Goal: Task Accomplishment & Management: Use online tool/utility

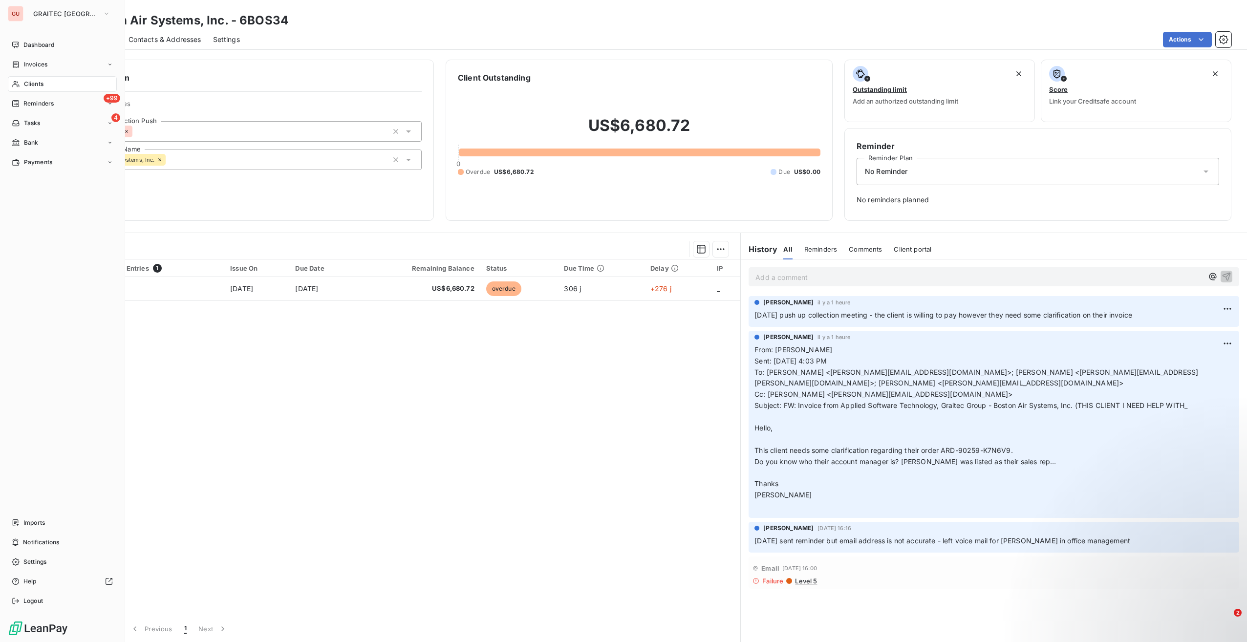
click at [41, 83] on span "Clients" at bounding box center [34, 84] width 20 height 9
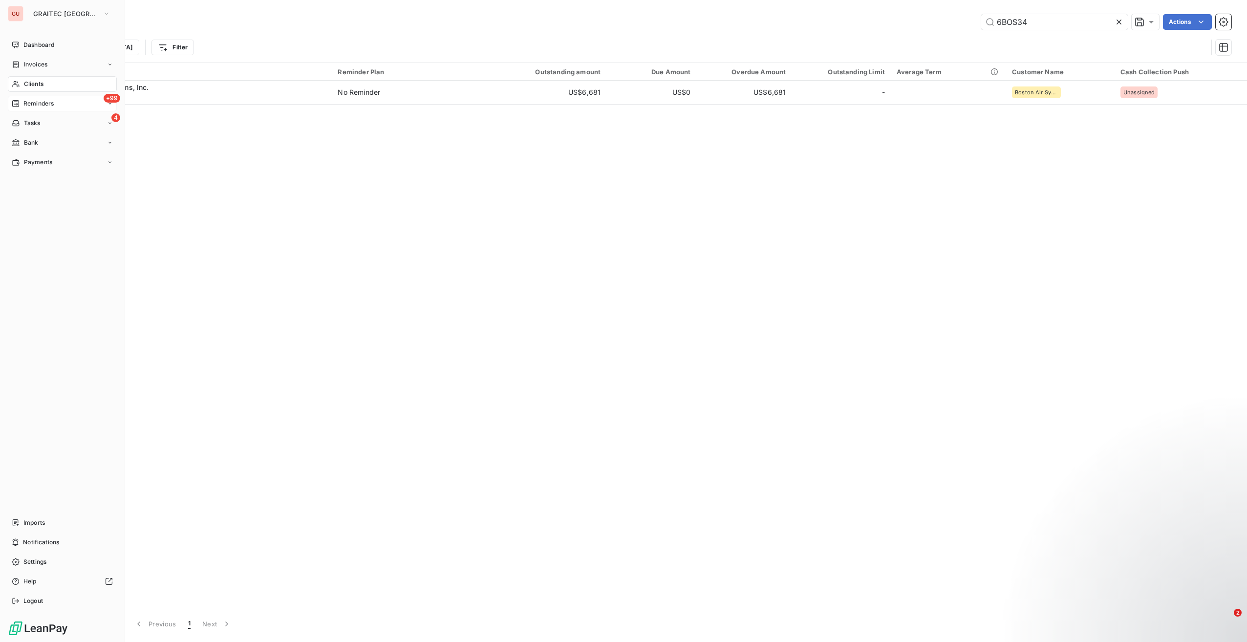
click at [48, 102] on span "Reminders" at bounding box center [38, 103] width 30 height 9
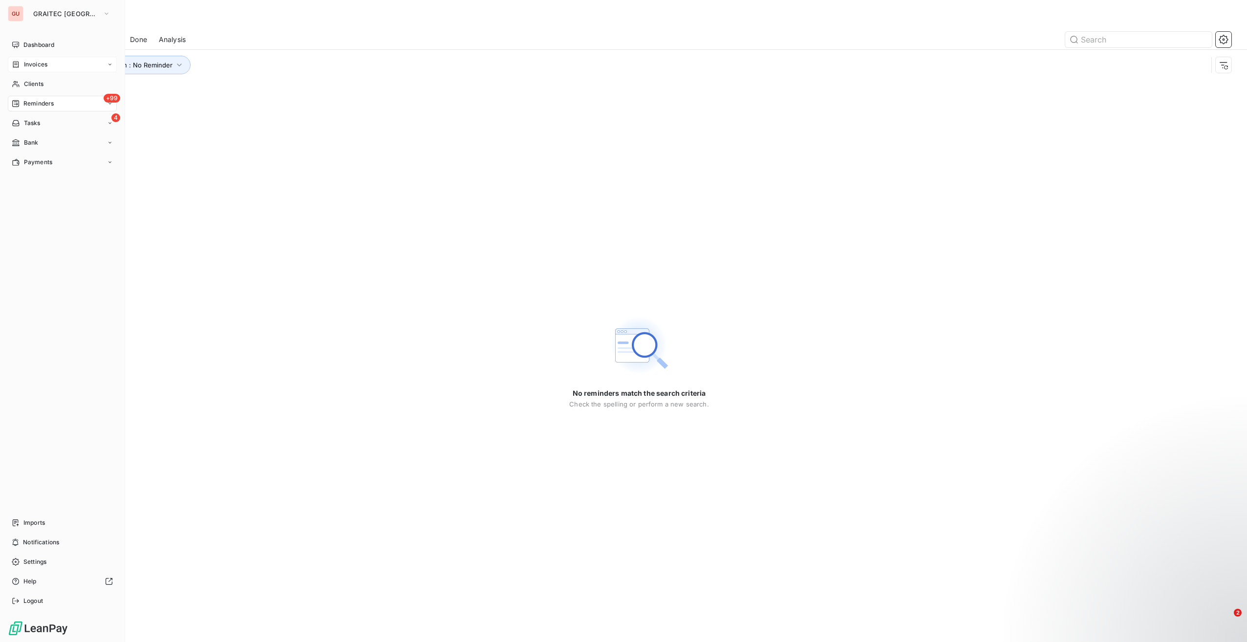
click at [37, 67] on span "Invoices" at bounding box center [35, 64] width 23 height 9
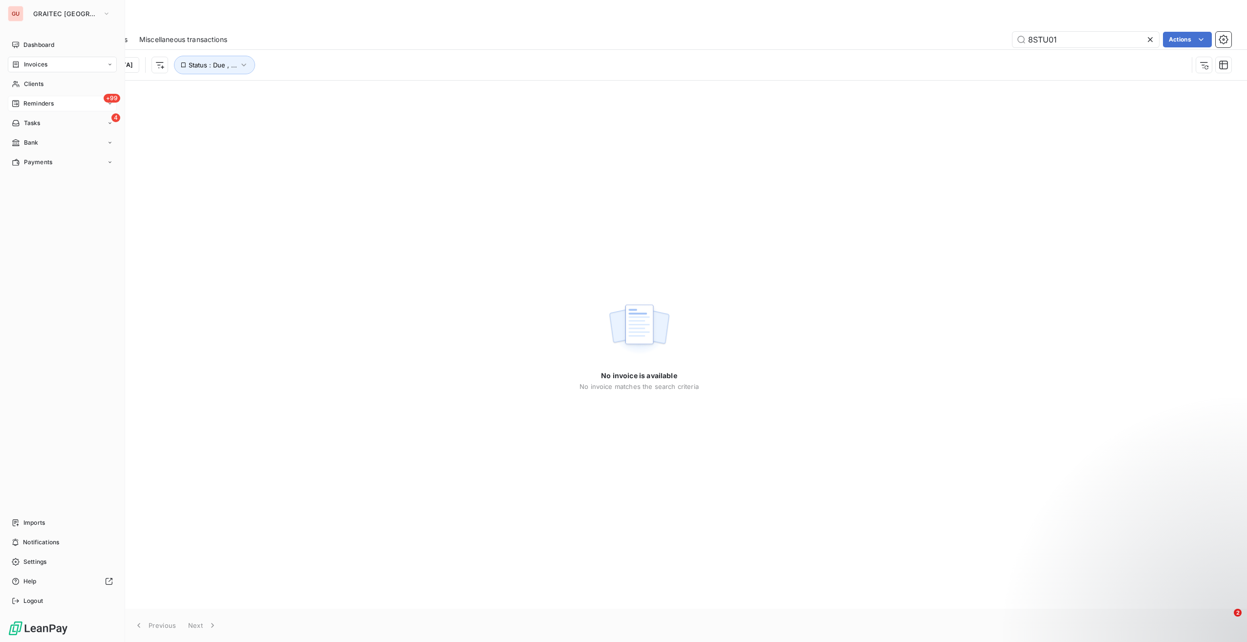
click at [31, 101] on span "Reminders" at bounding box center [38, 103] width 30 height 9
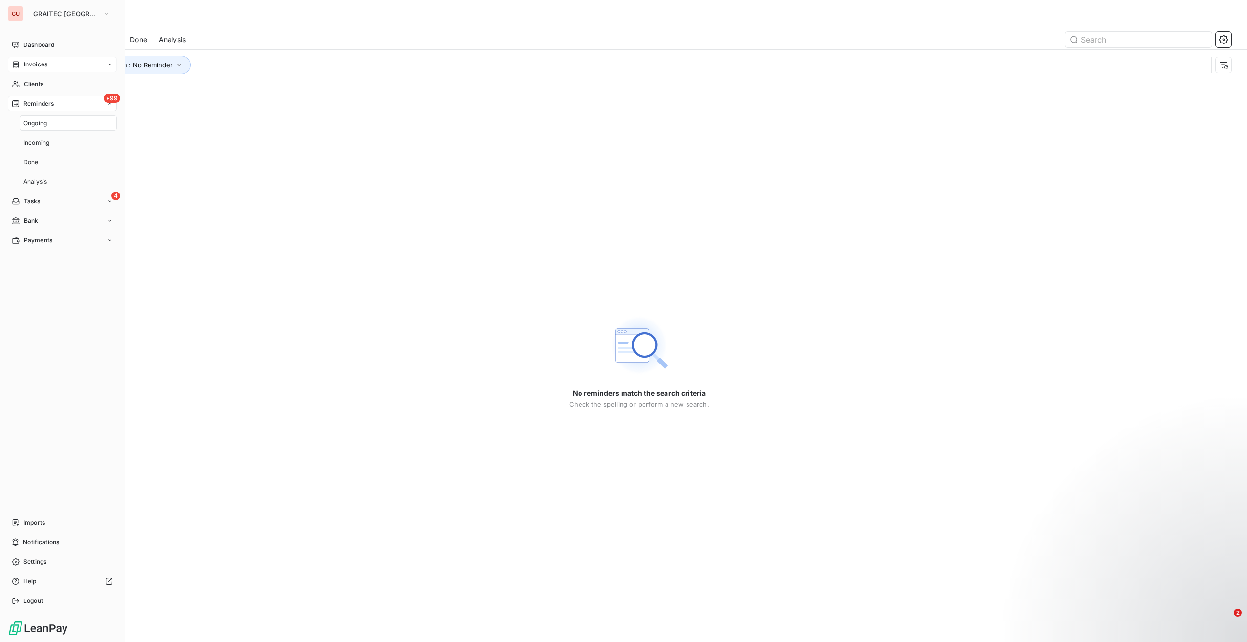
click at [48, 66] on div "Invoices" at bounding box center [62, 65] width 109 height 16
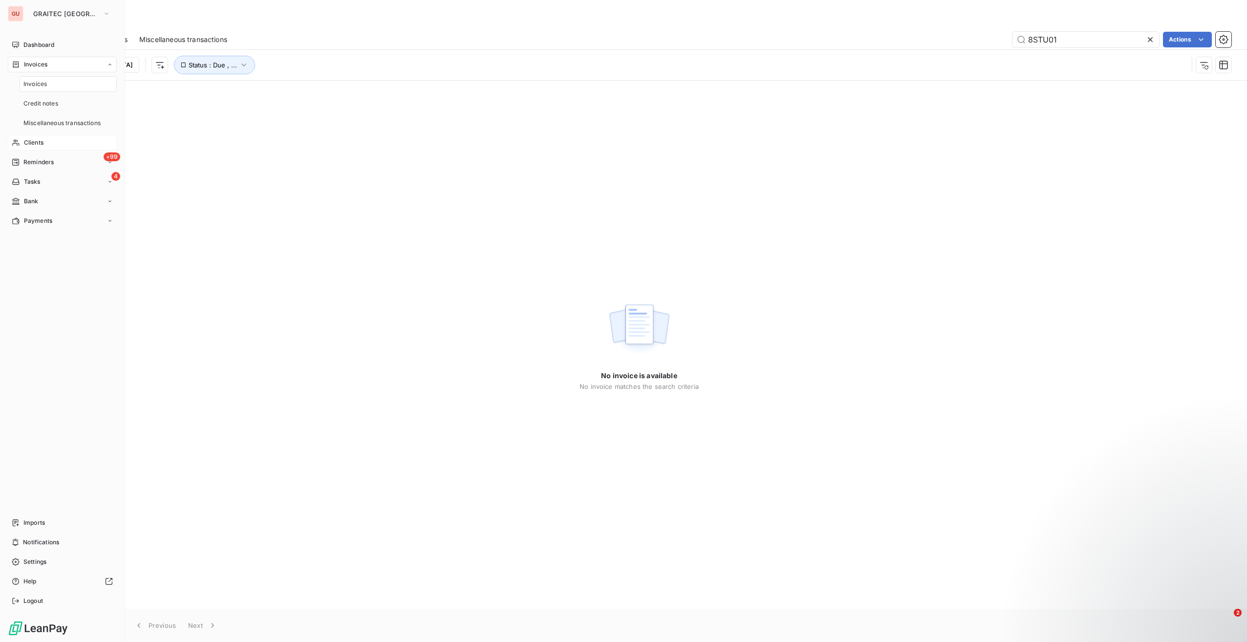
click at [45, 88] on span "Invoices" at bounding box center [34, 84] width 23 height 9
click at [35, 82] on span "Clients" at bounding box center [34, 84] width 20 height 9
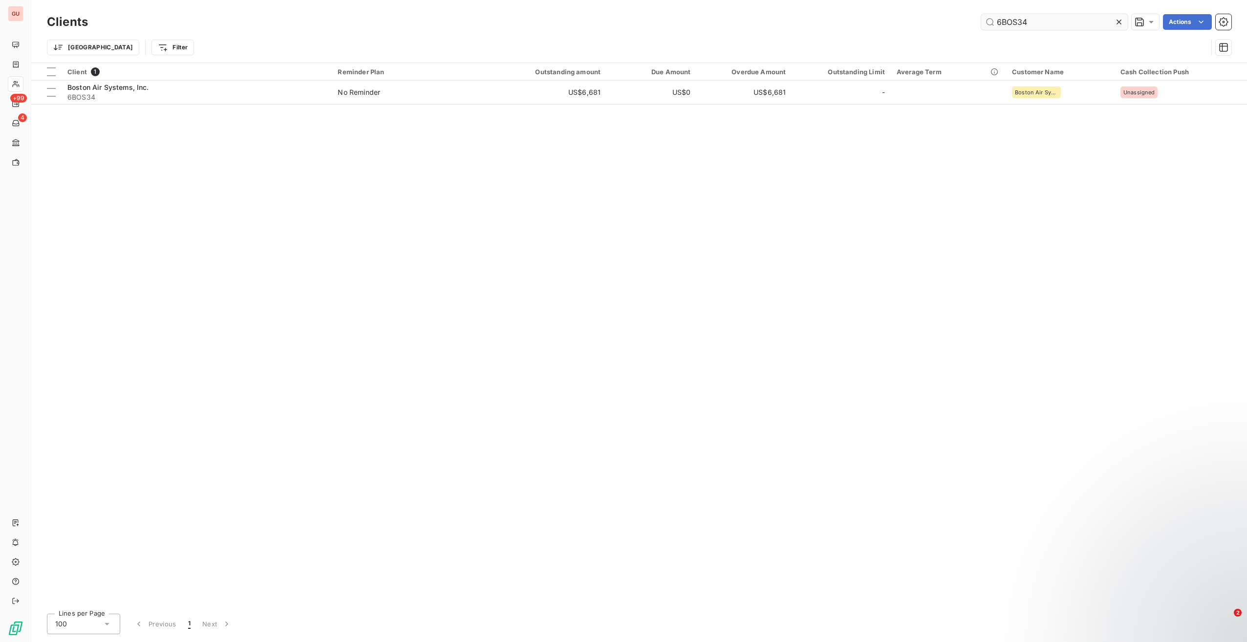
click at [1008, 25] on input "6BOS34" at bounding box center [1054, 22] width 147 height 16
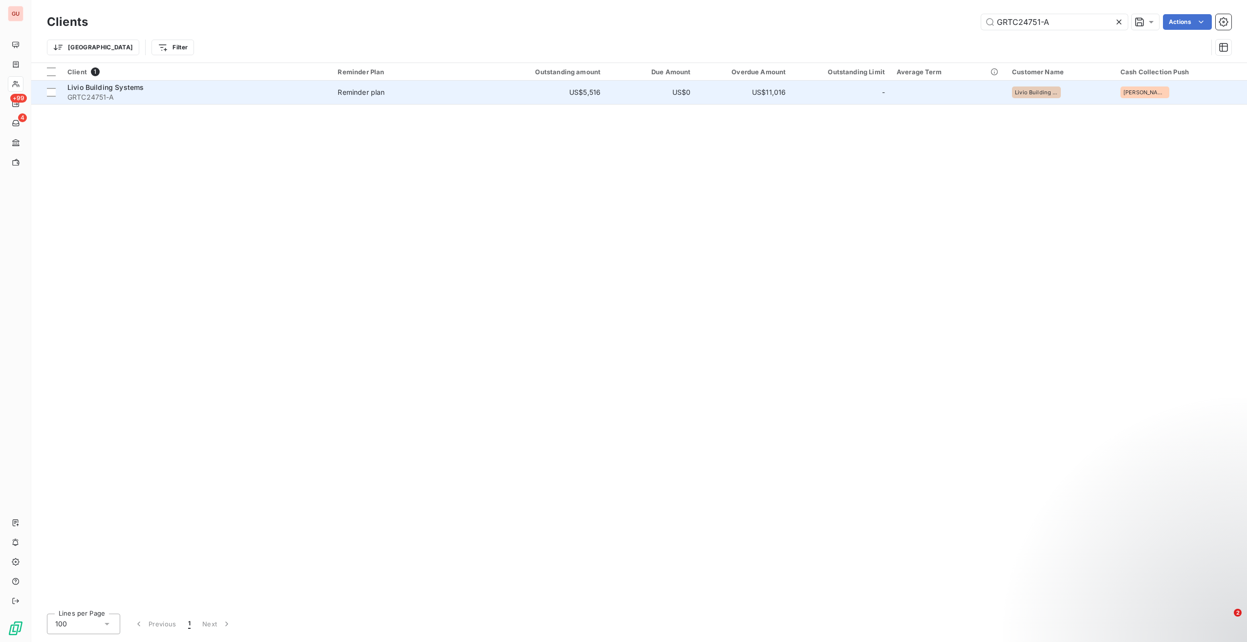
type input "GRTC24751-A"
click at [210, 87] on div "Livio Building Systems" at bounding box center [196, 88] width 258 height 10
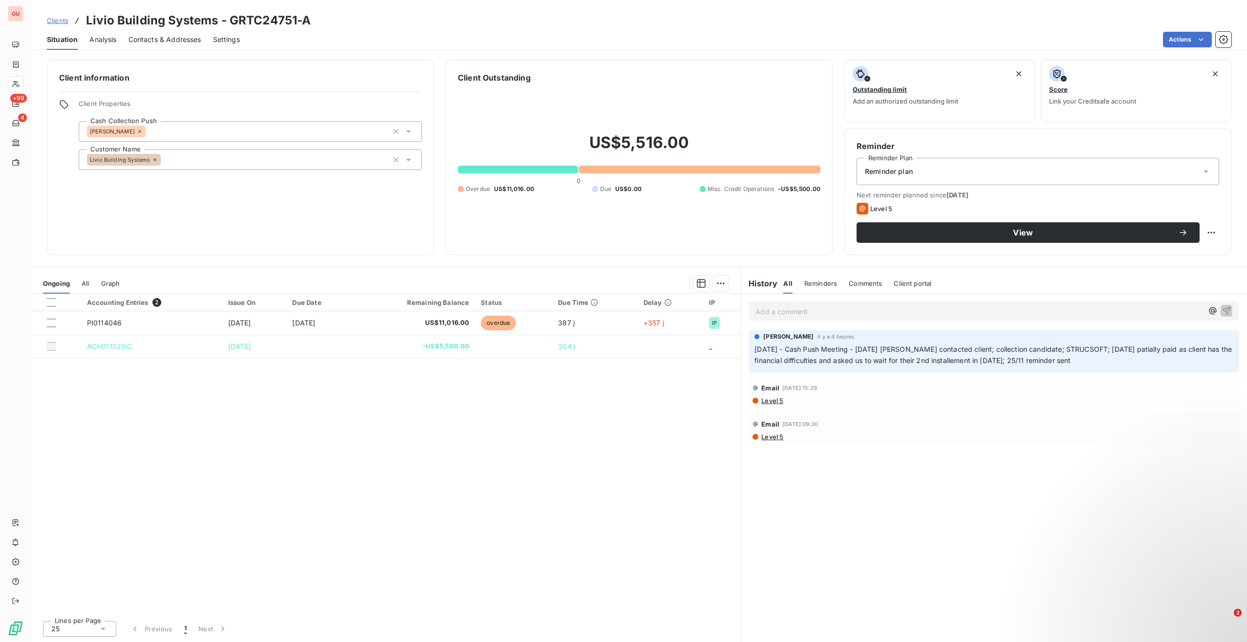
click at [828, 307] on p "Add a comment ﻿" at bounding box center [979, 311] width 448 height 12
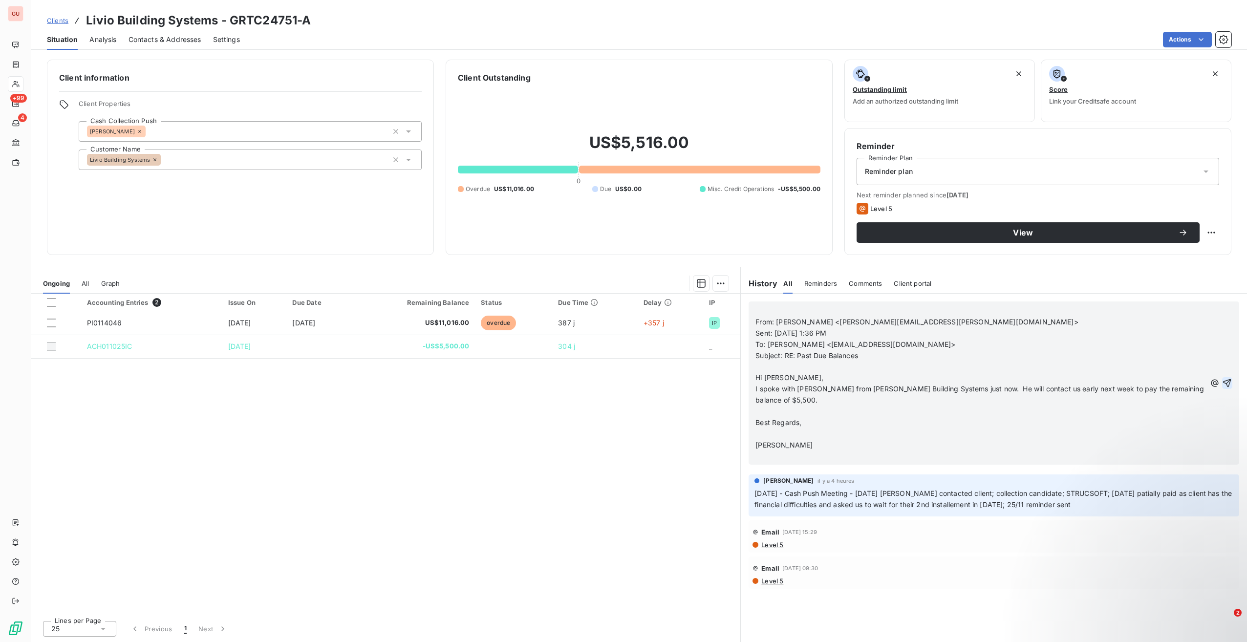
click at [1228, 378] on icon "button" at bounding box center [1227, 383] width 10 height 10
